Goal: Check status: Check status

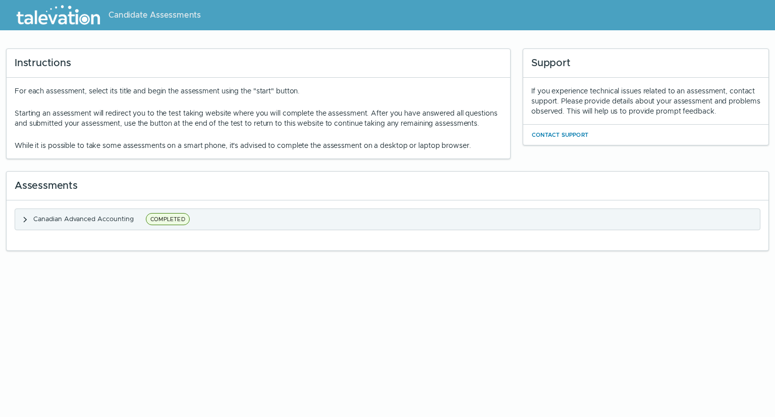
click at [136, 226] on clr-accordion-title "Canadian Advanced Accounting COMPLETED" at bounding box center [112, 219] width 159 height 13
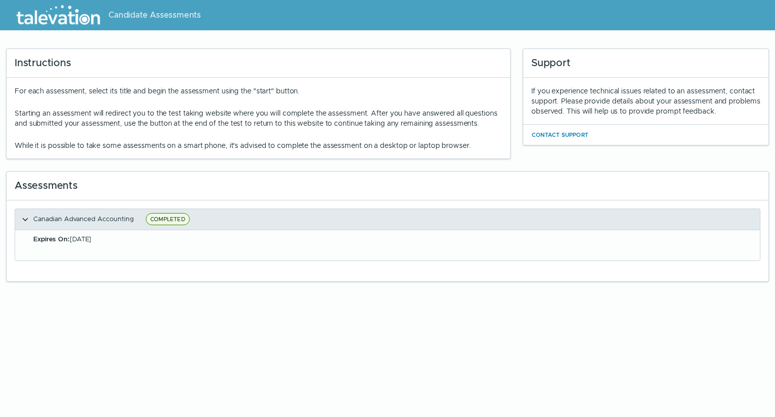
click at [166, 225] on span "COMPLETED" at bounding box center [168, 219] width 44 height 12
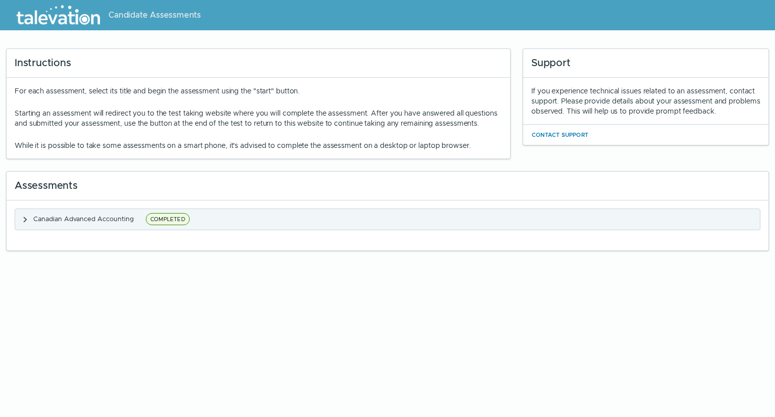
click at [166, 225] on span "COMPLETED" at bounding box center [168, 219] width 44 height 12
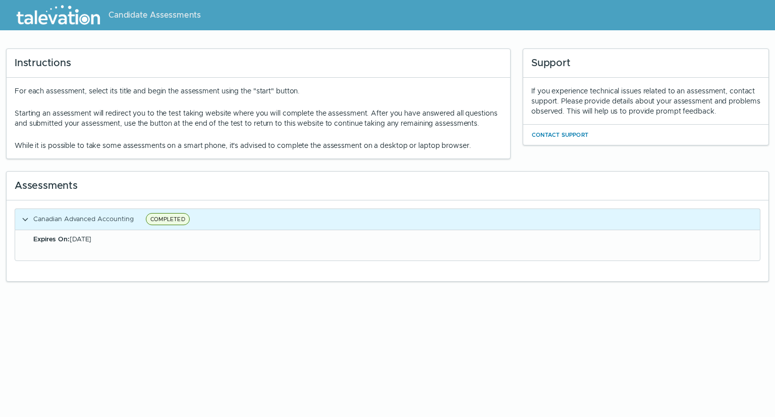
click at [50, 244] on div "Expires On: Dec 31, 2025" at bounding box center [393, 239] width 720 height 10
click at [58, 13] on img at bounding box center [58, 15] width 92 height 25
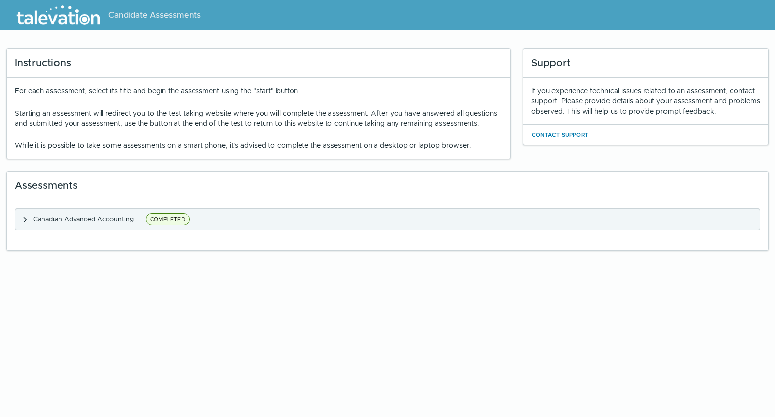
click at [74, 226] on clr-accordion-title "Canadian Advanced Accounting COMPLETED" at bounding box center [112, 219] width 159 height 13
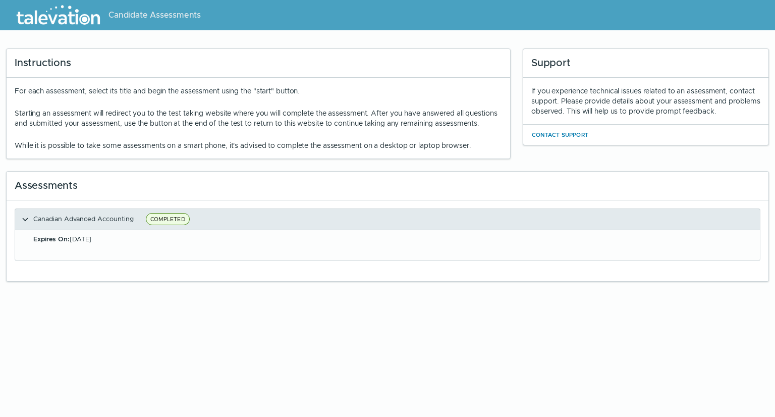
click at [91, 223] on span "Canadian Advanced Accounting" at bounding box center [83, 218] width 100 height 9
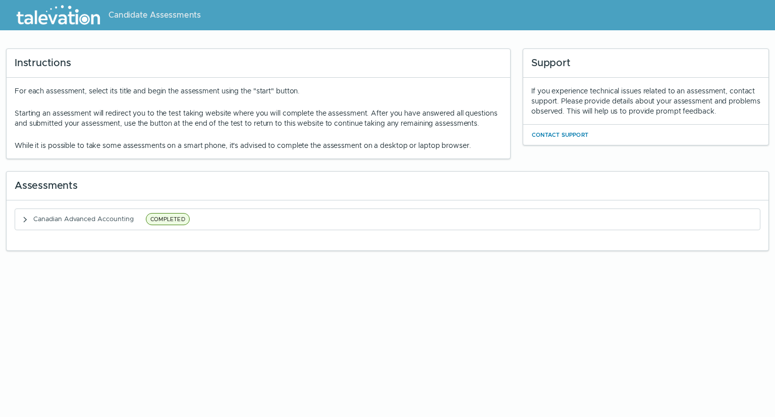
click at [156, 14] on span "Candidate Assessments" at bounding box center [154, 15] width 92 height 12
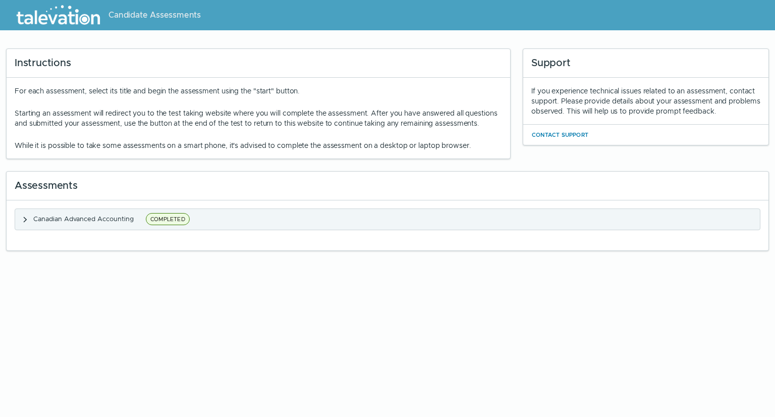
click at [92, 223] on span "Canadian Advanced Accounting" at bounding box center [83, 218] width 100 height 9
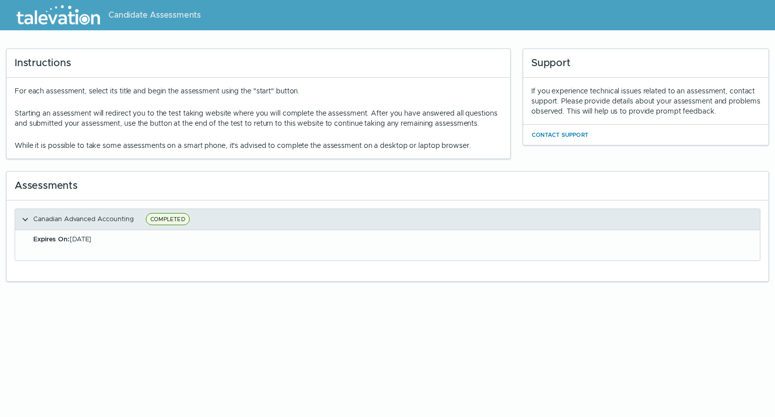
click at [168, 224] on span "COMPLETED" at bounding box center [168, 219] width 44 height 12
